Goal: Task Accomplishment & Management: Manage account settings

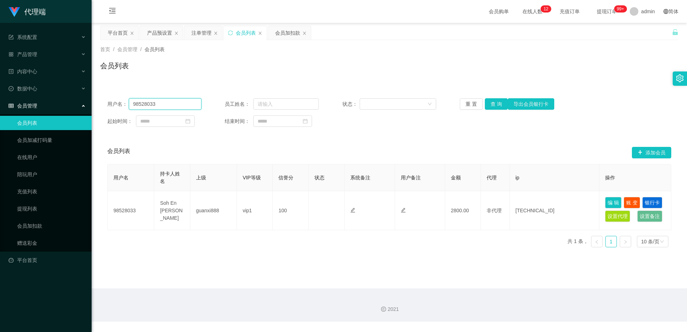
click at [151, 106] on input "98528033" at bounding box center [165, 103] width 73 height 11
click at [291, 33] on div "会员加扣款" at bounding box center [287, 33] width 25 height 14
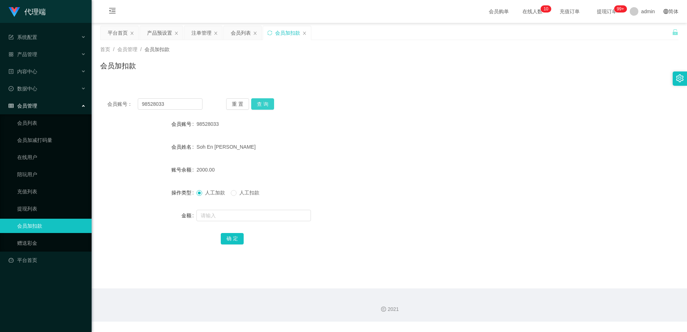
click at [268, 107] on button "查 询" at bounding box center [262, 103] width 23 height 11
click at [217, 216] on input "text" at bounding box center [253, 215] width 114 height 11
type input "3200"
click at [227, 236] on button "确 定" at bounding box center [232, 238] width 23 height 11
click at [153, 33] on div "产品预设置" at bounding box center [159, 33] width 25 height 14
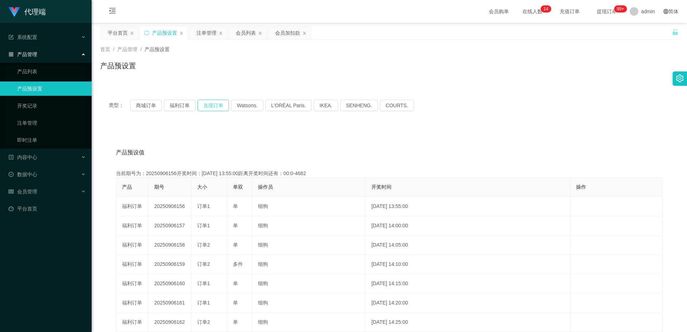
click at [215, 105] on button "兑现订单" at bounding box center [212, 105] width 31 height 11
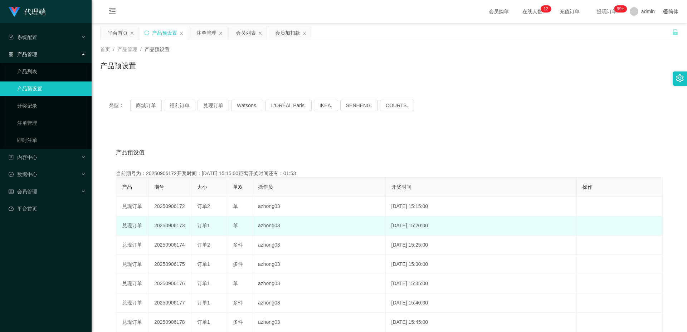
click at [167, 223] on td "20250906173" at bounding box center [169, 225] width 43 height 19
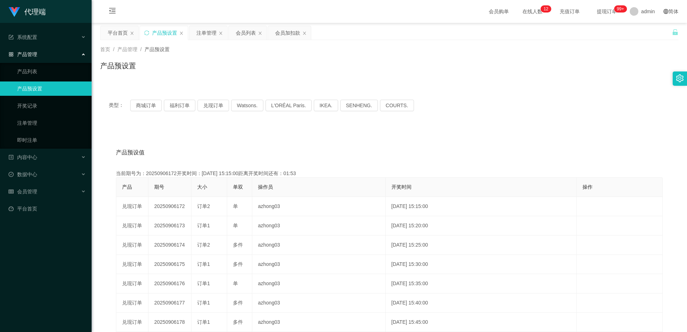
copy td "20250906173"
click at [249, 34] on div "会员列表" at bounding box center [246, 33] width 20 height 14
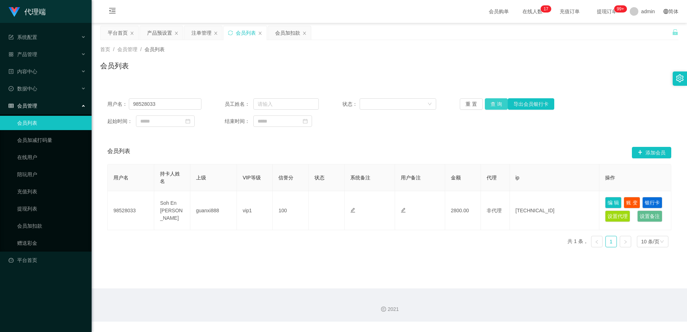
click at [497, 105] on button "查 询" at bounding box center [496, 103] width 23 height 11
click at [160, 30] on div "产品预设置" at bounding box center [159, 33] width 25 height 14
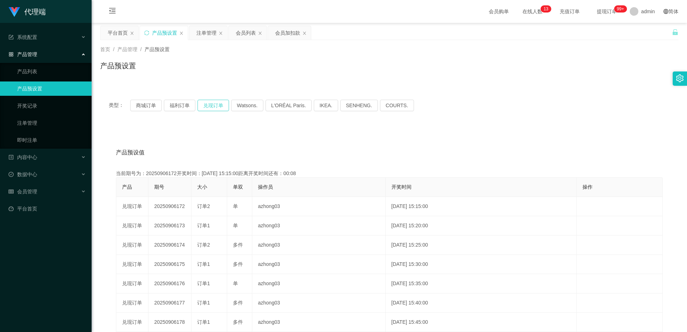
click at [212, 105] on button "兑现订单" at bounding box center [212, 105] width 31 height 11
click at [203, 26] on div "注单管理" at bounding box center [206, 33] width 20 height 14
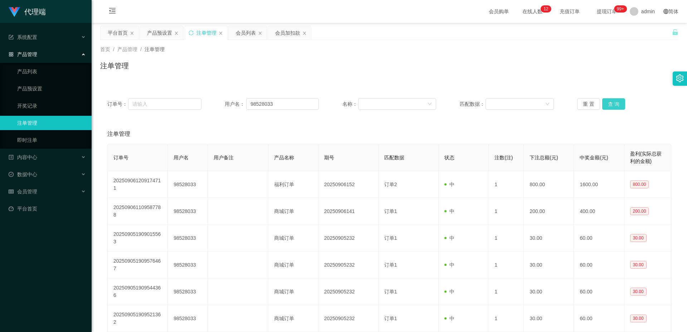
click at [610, 100] on button "查 询" at bounding box center [613, 103] width 23 height 11
click at [151, 34] on div "产品预设置" at bounding box center [159, 33] width 25 height 14
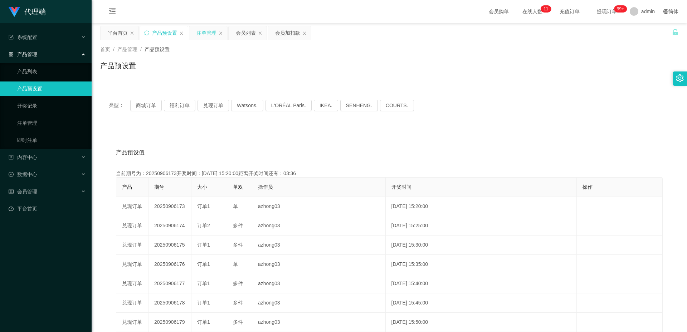
click at [206, 30] on div "注单管理" at bounding box center [206, 33] width 20 height 14
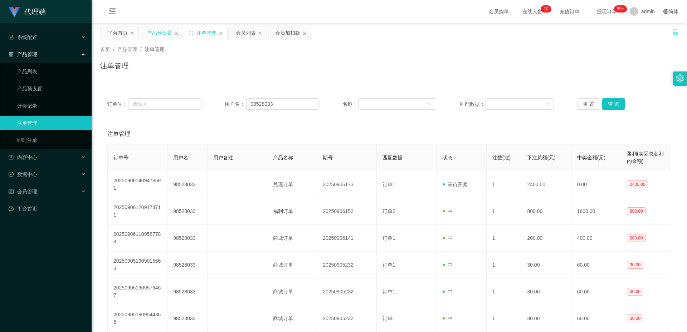
click at [166, 32] on div "产品预设置" at bounding box center [159, 33] width 25 height 14
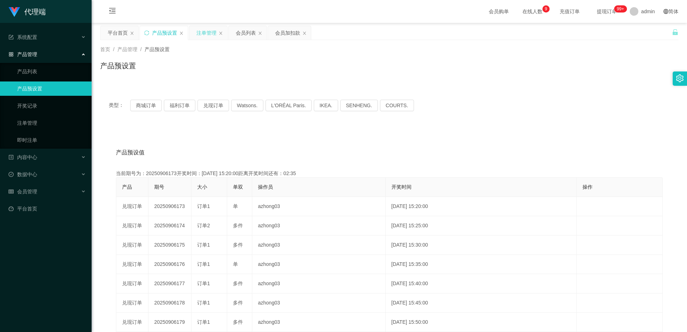
click at [208, 32] on div "注单管理" at bounding box center [206, 33] width 20 height 14
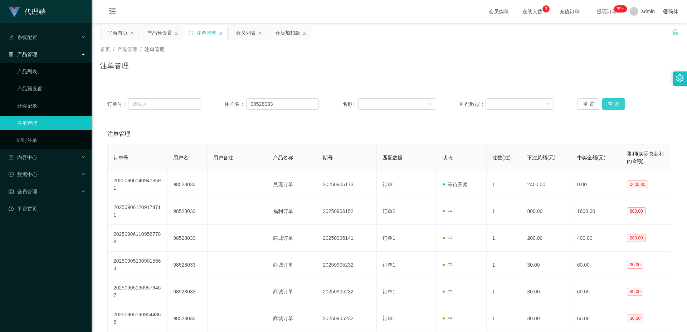
click at [615, 103] on button "查 询" at bounding box center [613, 103] width 23 height 11
click at [609, 103] on button "查 询" at bounding box center [613, 103] width 23 height 11
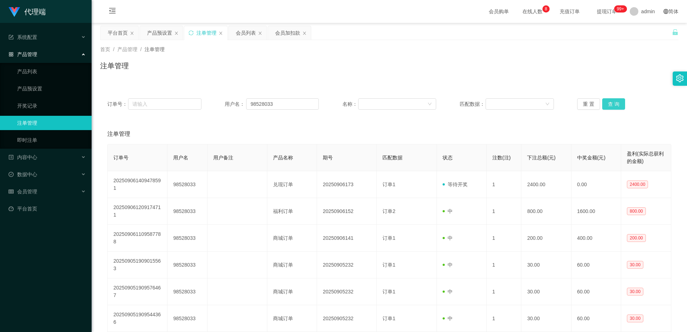
click at [611, 103] on button "查 询" at bounding box center [613, 103] width 23 height 11
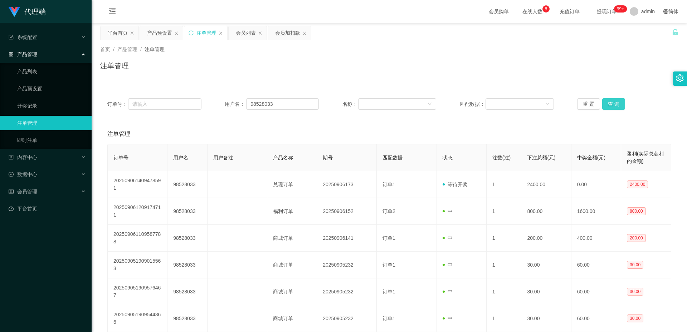
click at [611, 103] on button "查 询" at bounding box center [613, 103] width 23 height 11
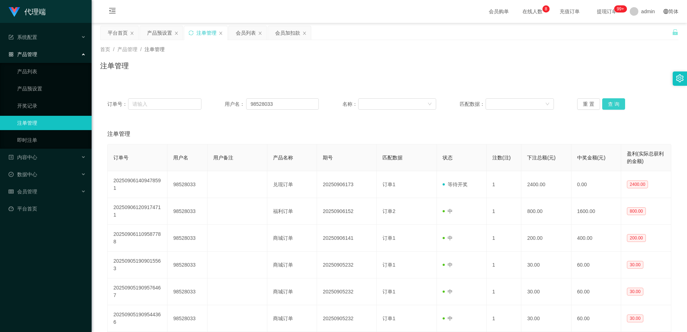
click at [611, 103] on button "查 询" at bounding box center [613, 103] width 23 height 11
click at [614, 105] on button "查 询" at bounding box center [613, 103] width 23 height 11
click at [149, 31] on div "产品预设置" at bounding box center [159, 33] width 25 height 14
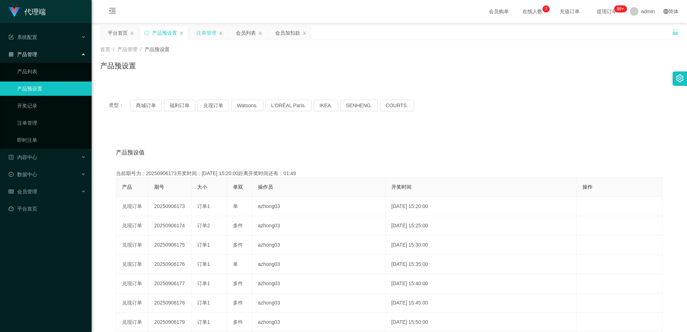
click at [208, 33] on div "注单管理" at bounding box center [206, 33] width 20 height 14
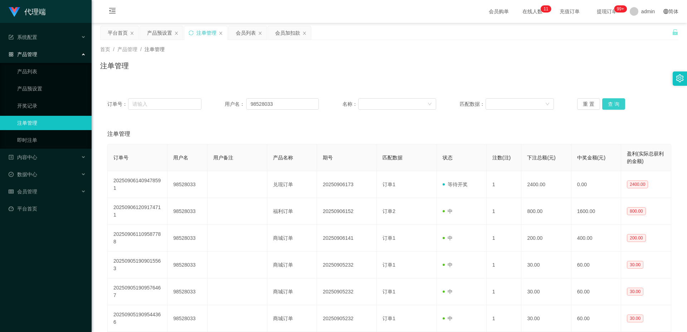
click at [616, 103] on button "查 询" at bounding box center [613, 103] width 23 height 11
click at [615, 103] on button "查 询" at bounding box center [613, 103] width 23 height 11
click at [614, 103] on button "查 询" at bounding box center [613, 103] width 23 height 11
click at [616, 105] on button "查 询" at bounding box center [613, 103] width 23 height 11
click at [247, 32] on div "会员列表" at bounding box center [246, 33] width 20 height 14
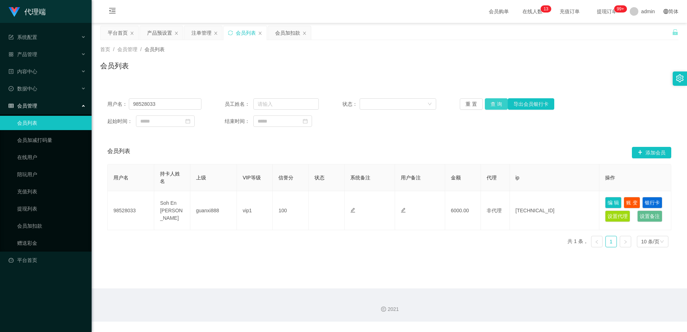
click at [492, 103] on button "查 询" at bounding box center [496, 103] width 23 height 11
click at [295, 34] on div "会员加扣款" at bounding box center [287, 33] width 25 height 14
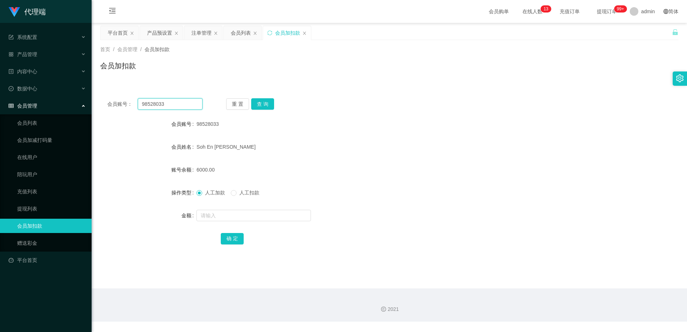
click at [171, 104] on input "98528033" at bounding box center [170, 103] width 65 height 11
type input "laoyang1104"
click at [263, 103] on button "查 询" at bounding box center [262, 103] width 23 height 11
click at [43, 330] on div "代理端 系统配置 产品管理 产品列表 产品预设置 开奖记录 注单管理 即时注单 内容中心 数据中心 会员管理 会员列表 会员加减打码量 在线用户 陪玩用户 充…" at bounding box center [46, 166] width 92 height 332
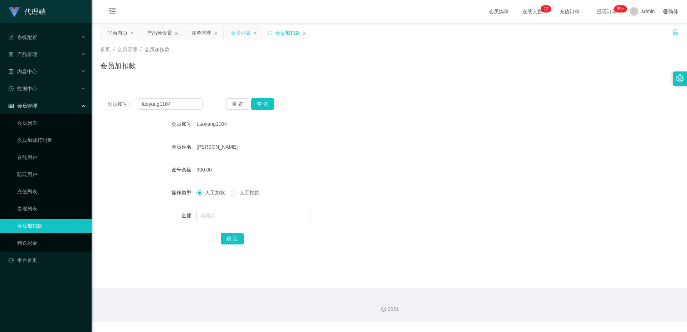
click at [242, 34] on div "会员列表" at bounding box center [241, 33] width 20 height 14
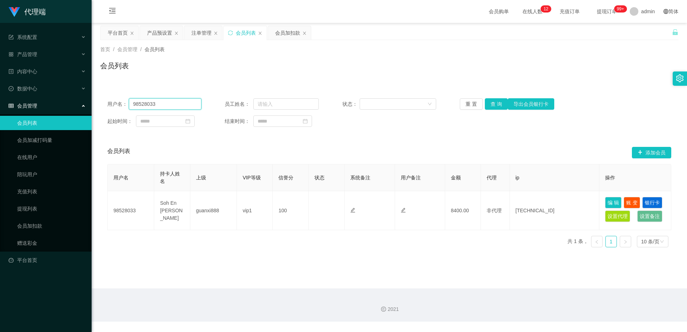
click at [187, 102] on input "98528033" at bounding box center [165, 103] width 73 height 11
paste input "pororo96"
type input "pororo96"
click at [497, 105] on button "查 询" at bounding box center [496, 103] width 23 height 11
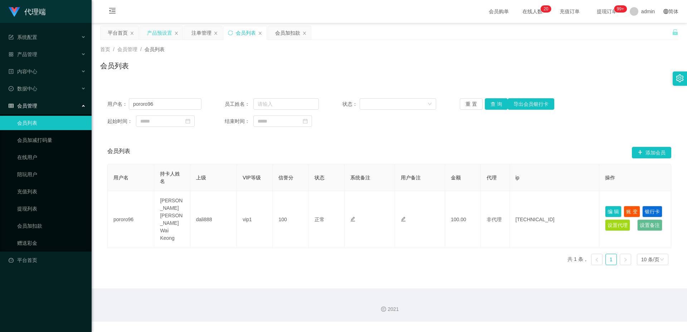
drag, startPoint x: 155, startPoint y: 32, endPoint x: 160, endPoint y: 37, distance: 7.1
click at [154, 32] on div "产品预设置" at bounding box center [159, 33] width 25 height 14
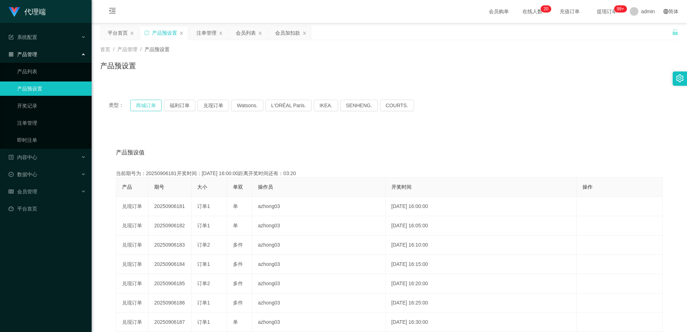
click at [155, 103] on button "商城订单" at bounding box center [145, 105] width 31 height 11
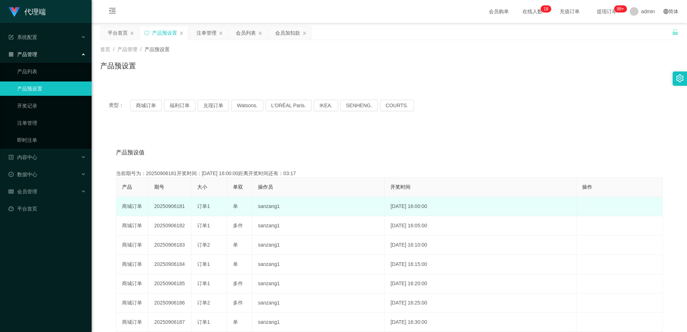
click at [178, 208] on td "20250906181" at bounding box center [169, 206] width 43 height 19
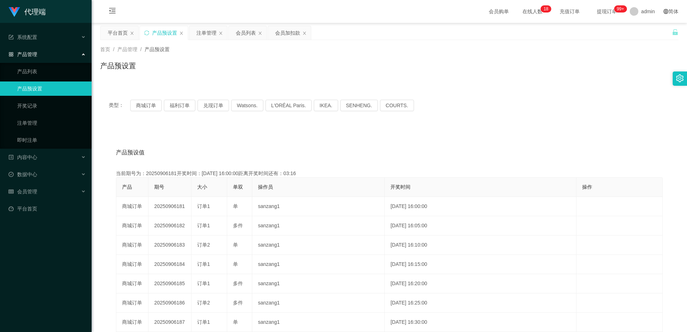
copy td "20250906181"
click at [199, 30] on div "注单管理" at bounding box center [206, 33] width 20 height 14
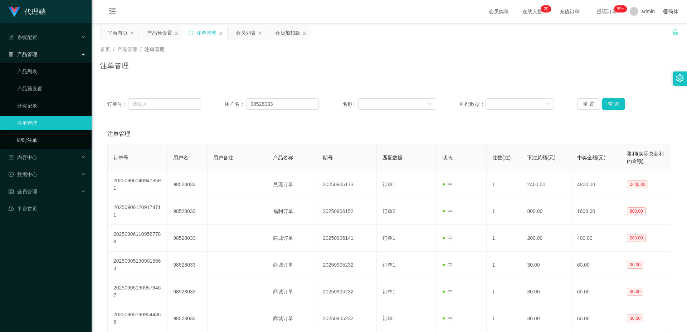
click at [32, 139] on link "即时注单" at bounding box center [51, 140] width 69 height 14
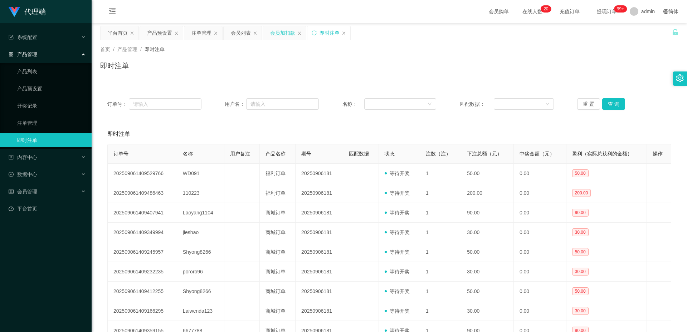
click at [287, 31] on div "会员加扣款" at bounding box center [282, 33] width 25 height 14
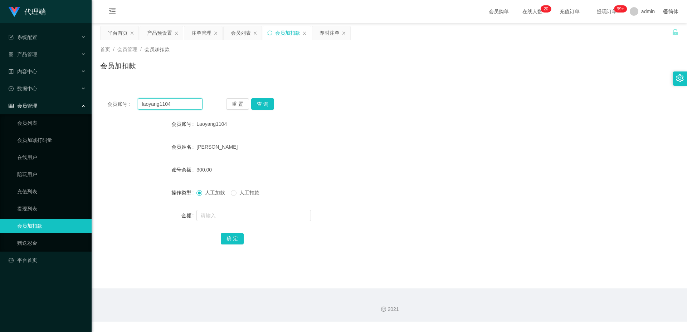
click at [157, 105] on input "laoyang1104" at bounding box center [170, 103] width 65 height 11
click at [331, 32] on div "即时注单" at bounding box center [329, 33] width 20 height 14
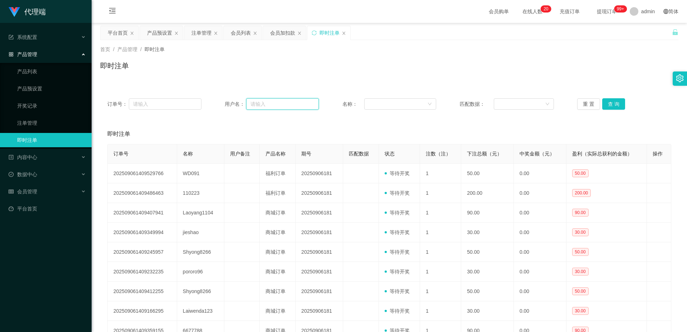
click at [264, 106] on input "text" at bounding box center [282, 103] width 73 height 11
paste input "laoyang1104"
type input "laoyang1104"
click at [617, 104] on button "查 询" at bounding box center [613, 103] width 23 height 11
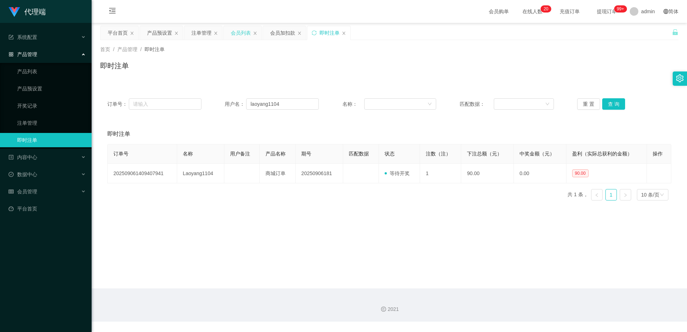
click at [225, 34] on div "会员列表" at bounding box center [243, 33] width 38 height 14
click at [238, 32] on div "会员列表" at bounding box center [241, 33] width 20 height 14
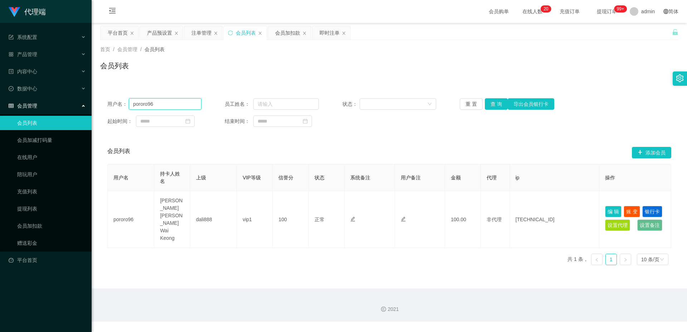
click at [200, 104] on input "pororo96" at bounding box center [165, 103] width 73 height 11
click at [328, 33] on div "即时注单" at bounding box center [329, 33] width 20 height 14
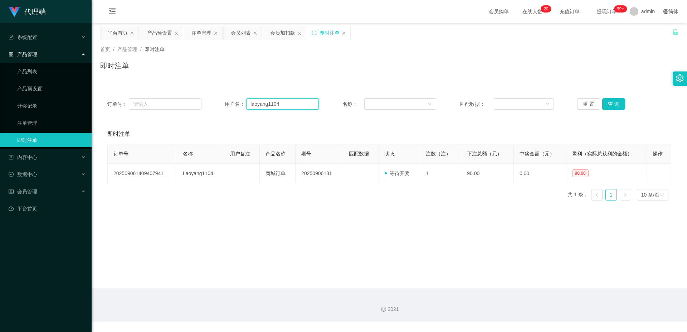
click at [278, 104] on input "laoyang1104" at bounding box center [282, 103] width 73 height 11
paste input "pororo96"
click at [608, 107] on button "查 询" at bounding box center [613, 103] width 23 height 11
click at [290, 104] on input "pororo96" at bounding box center [282, 103] width 73 height 11
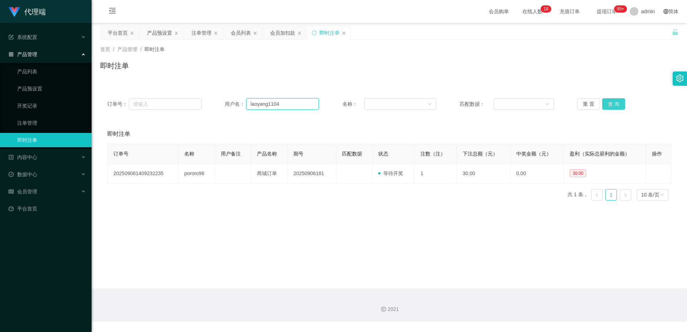
type input "laoyang1104"
click at [615, 104] on button "查 询" at bounding box center [613, 103] width 23 height 11
drag, startPoint x: 160, startPoint y: 34, endPoint x: 160, endPoint y: 38, distance: 4.3
click at [160, 34] on div "产品预设置" at bounding box center [159, 33] width 25 height 14
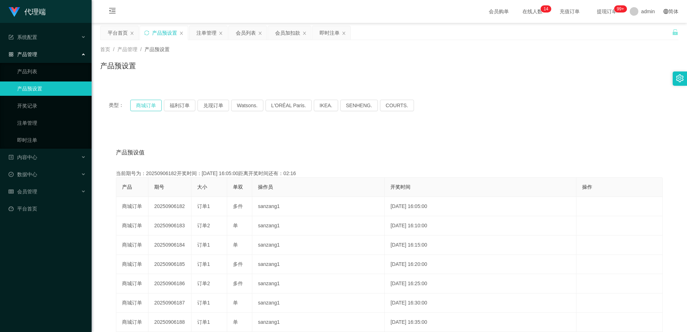
click at [147, 106] on button "商城订单" at bounding box center [145, 105] width 31 height 11
click at [290, 30] on div "会员加扣款" at bounding box center [287, 33] width 25 height 14
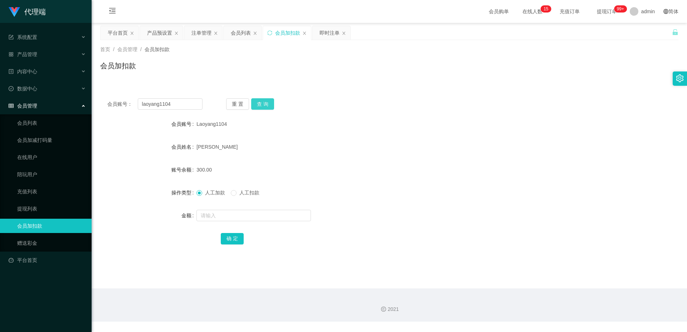
click at [257, 104] on button "查 询" at bounding box center [262, 103] width 23 height 11
click at [246, 35] on div "会员列表" at bounding box center [241, 33] width 20 height 14
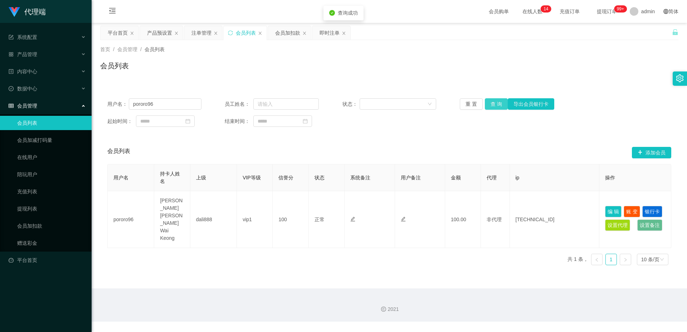
click at [494, 104] on button "查 询" at bounding box center [496, 103] width 23 height 11
